Goal: Navigation & Orientation: Find specific page/section

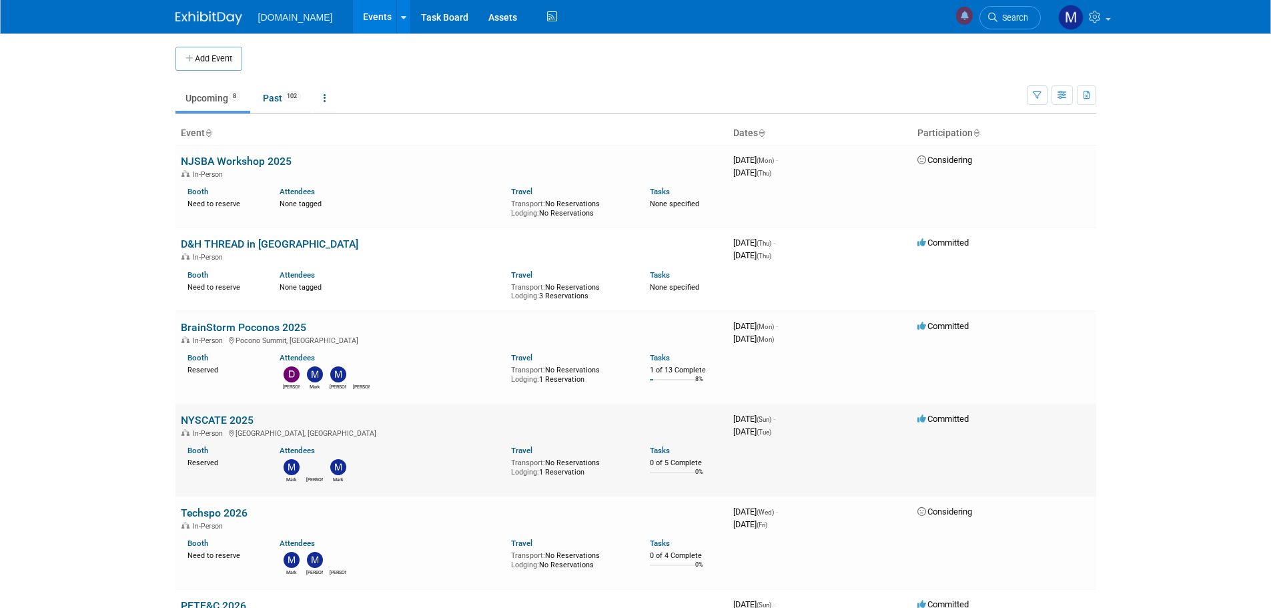
click at [215, 422] on link "NYSCATE 2025" at bounding box center [217, 420] width 73 height 13
